Goal: Information Seeking & Learning: Compare options

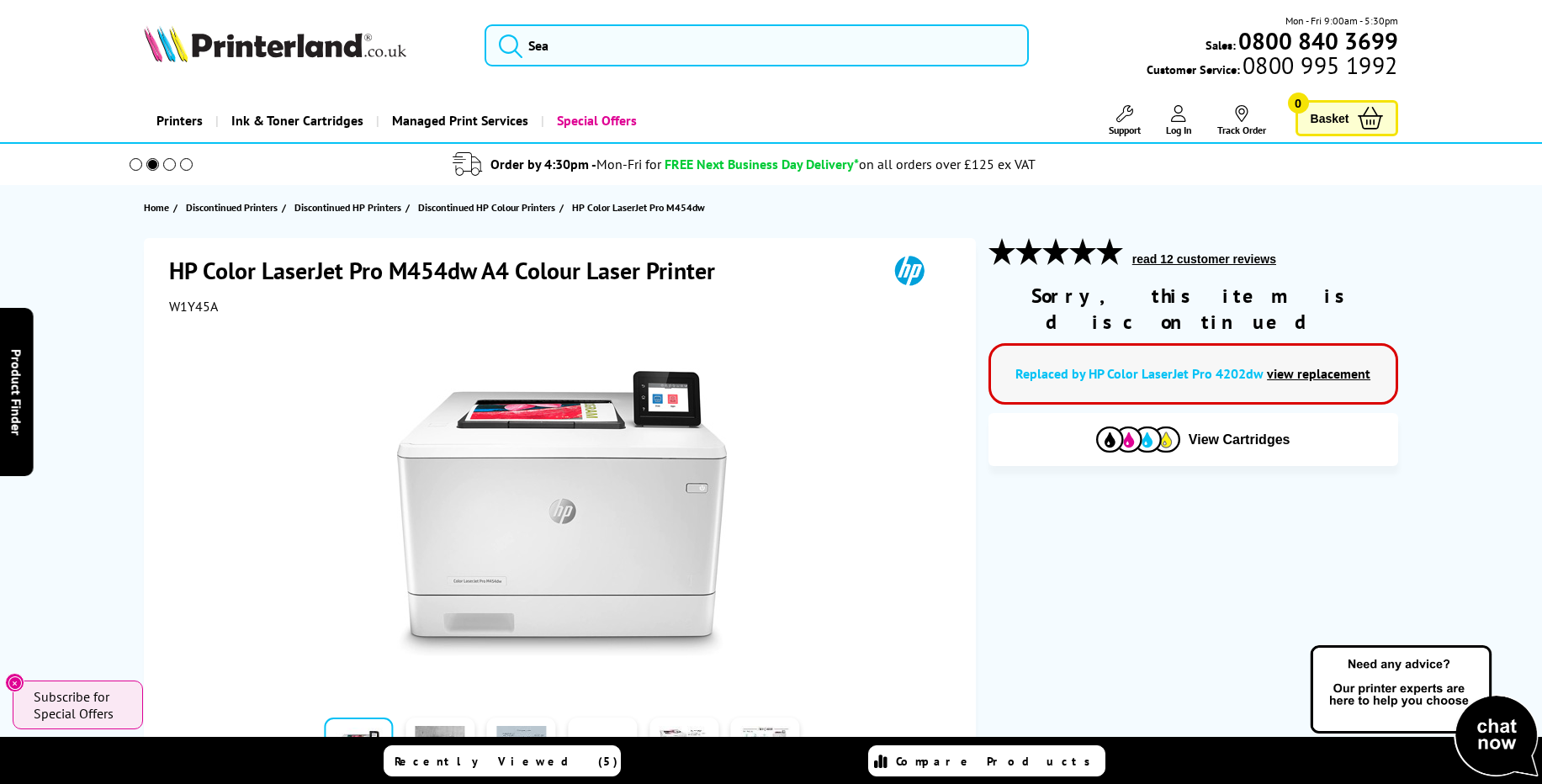
click at [1314, 366] on link "view replacement" at bounding box center [1318, 373] width 103 height 17
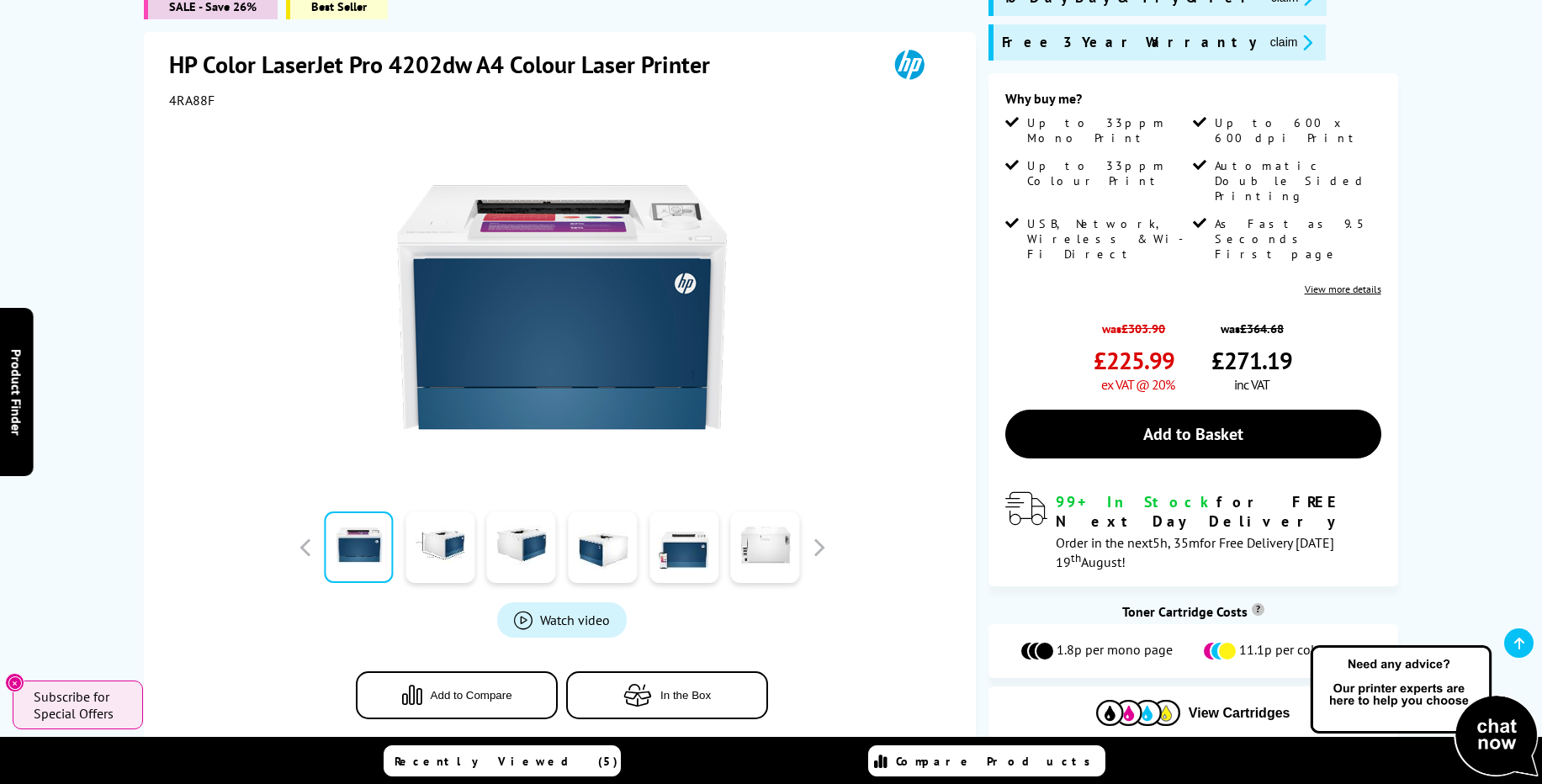
scroll to position [101, 0]
